Goal: Task Accomplishment & Management: Use online tool/utility

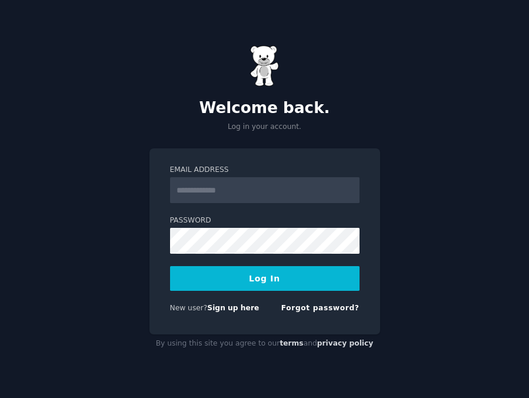
click at [454, 93] on div "Welcome back. Log in your account. Email Address Password Log In New user? Sign…" at bounding box center [264, 199] width 529 height 398
